Goal: Task Accomplishment & Management: Use online tool/utility

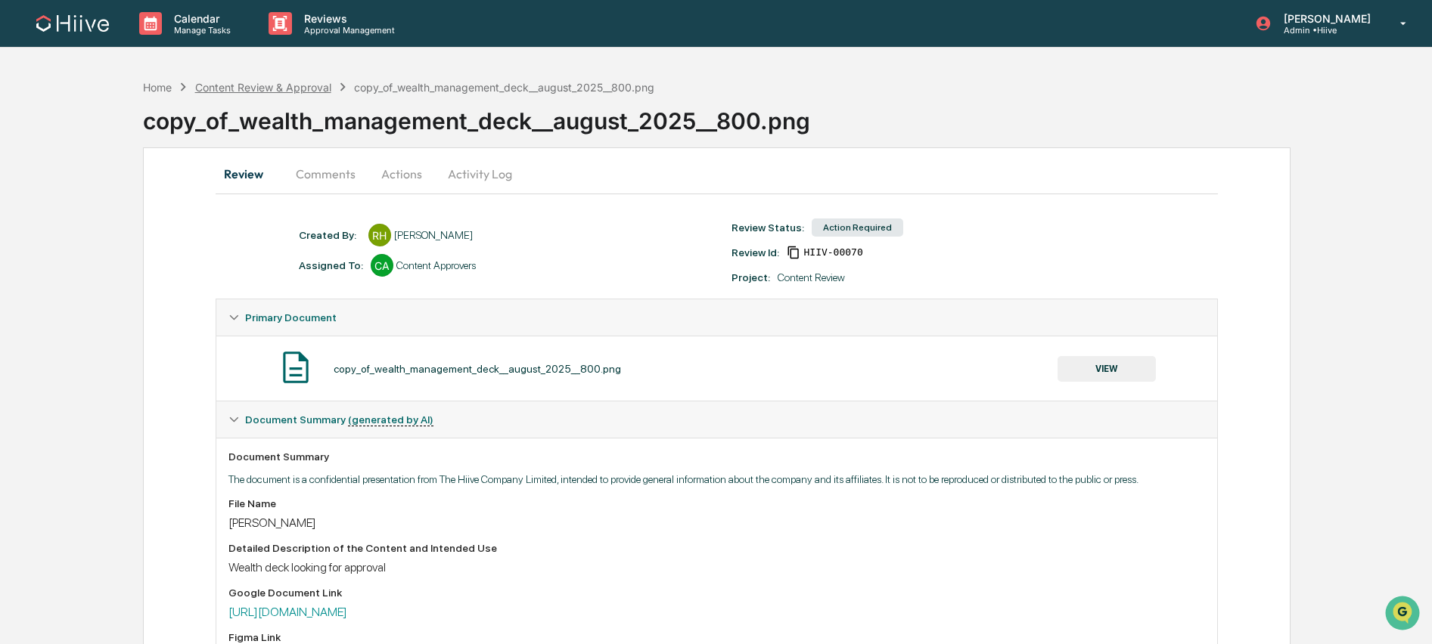
click at [214, 93] on div "Content Review & Approval" at bounding box center [263, 87] width 136 height 13
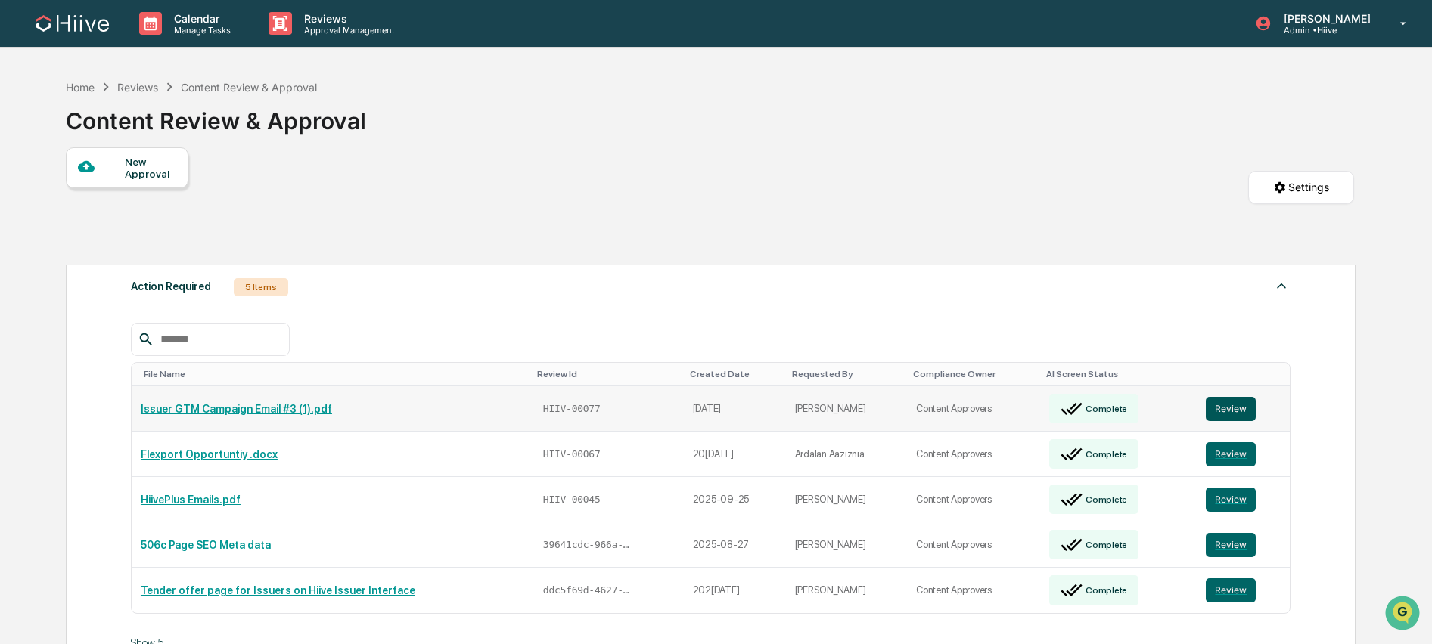
click at [1242, 402] on button "Review" at bounding box center [1231, 409] width 50 height 24
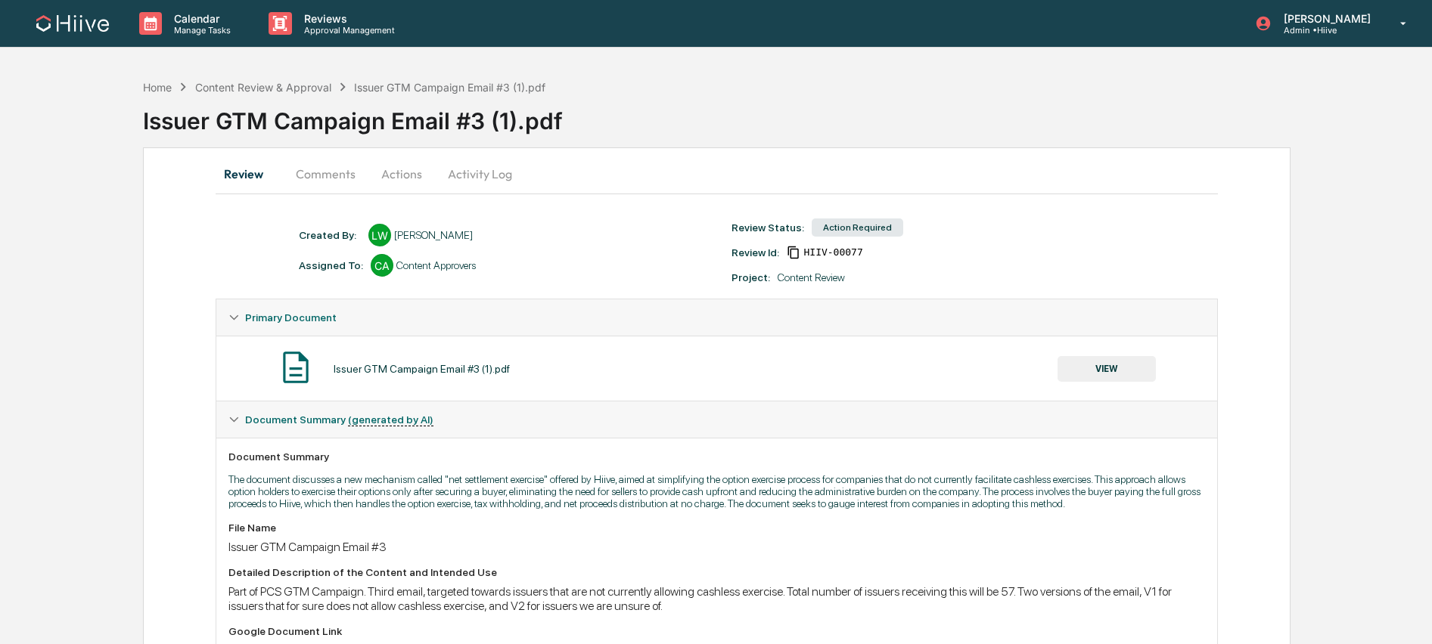
click at [326, 176] on button "Comments" at bounding box center [326, 174] width 84 height 36
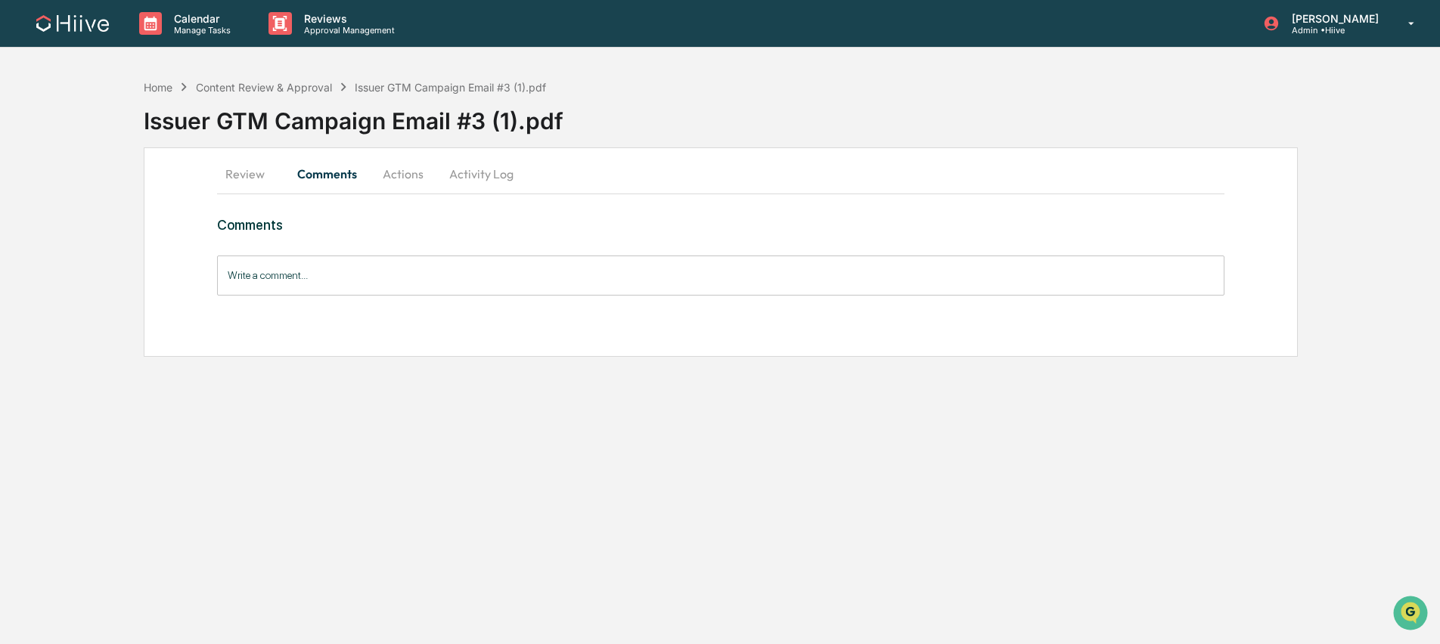
click at [253, 177] on button "Review" at bounding box center [251, 174] width 68 height 36
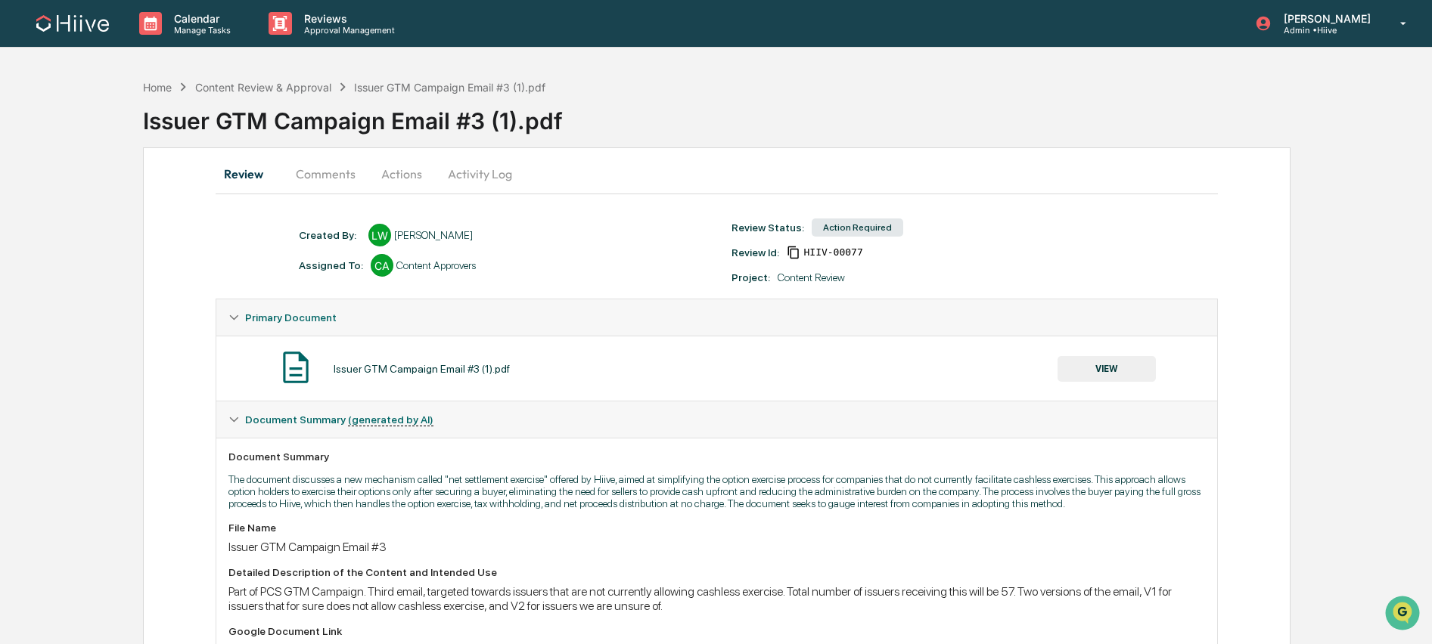
click at [471, 89] on div "Issuer GTM Campaign Email #3 (1).pdf" at bounding box center [449, 87] width 191 height 13
click at [269, 85] on div "Content Review & Approval" at bounding box center [263, 87] width 136 height 13
